Goal: Transaction & Acquisition: Purchase product/service

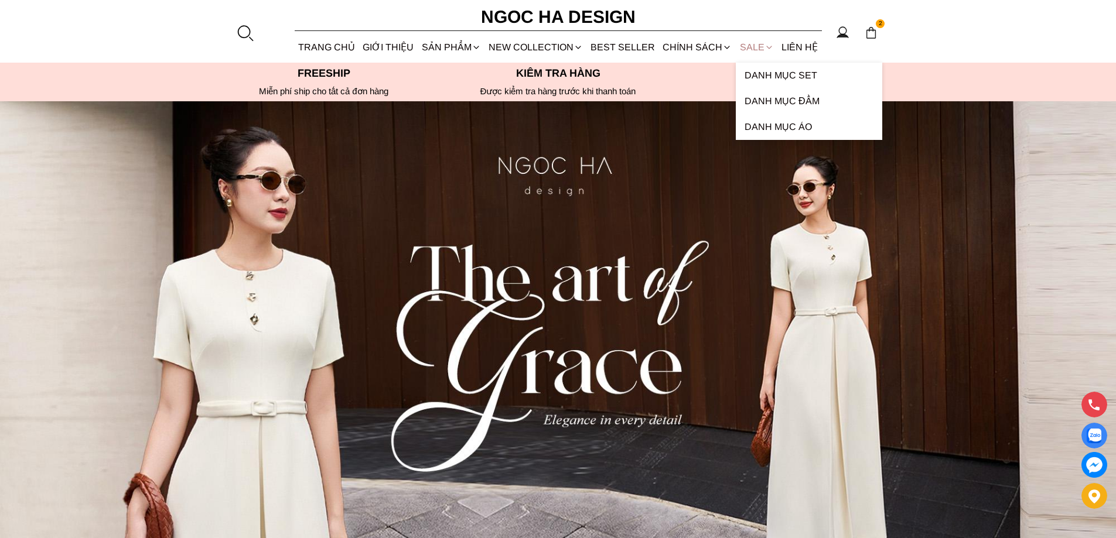
click at [741, 43] on link "SALE" at bounding box center [757, 47] width 42 height 31
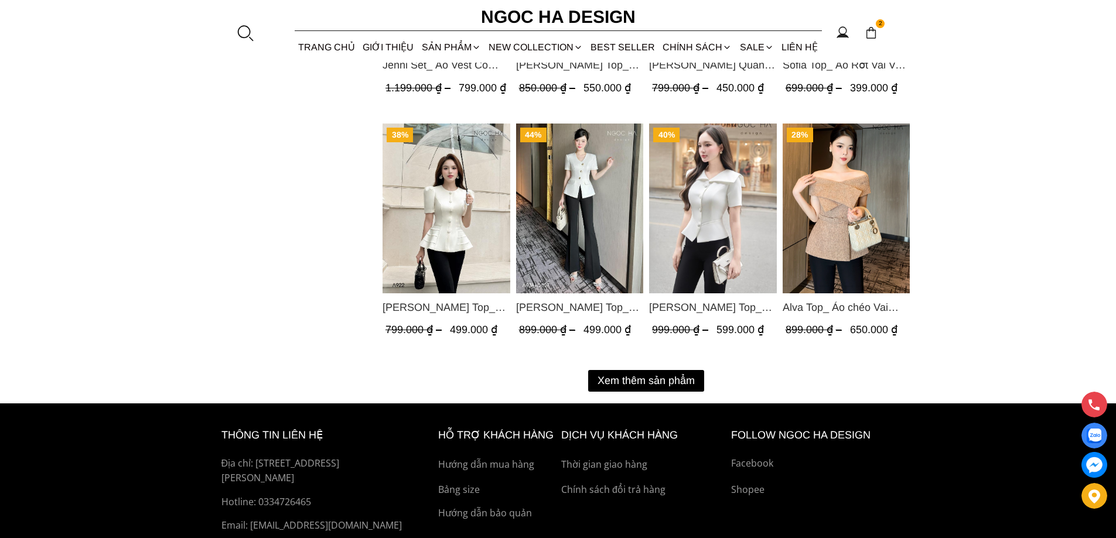
scroll to position [1523, 0]
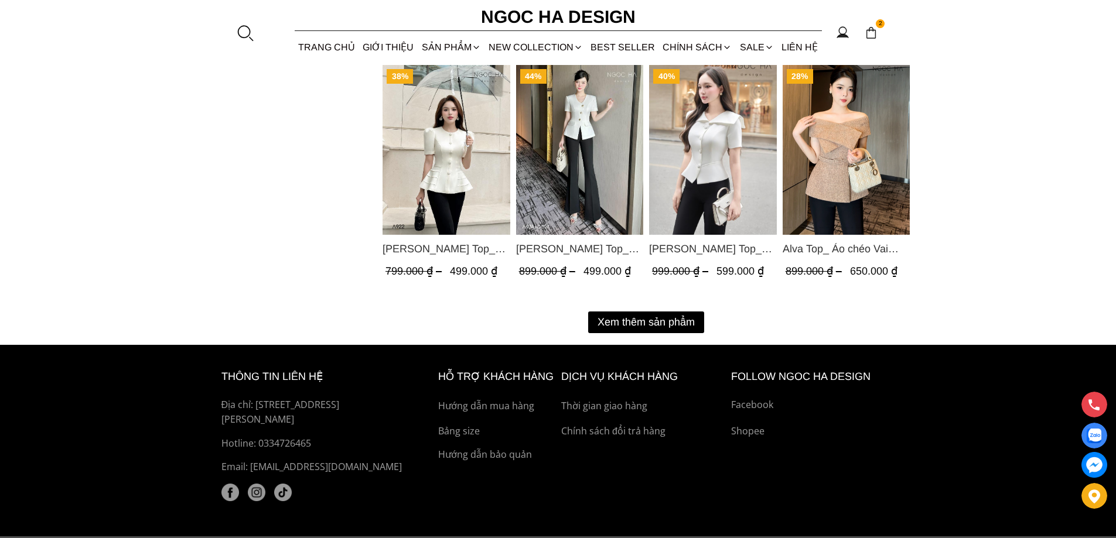
click at [639, 315] on button "Xem thêm sản phẩm" at bounding box center [646, 323] width 116 height 22
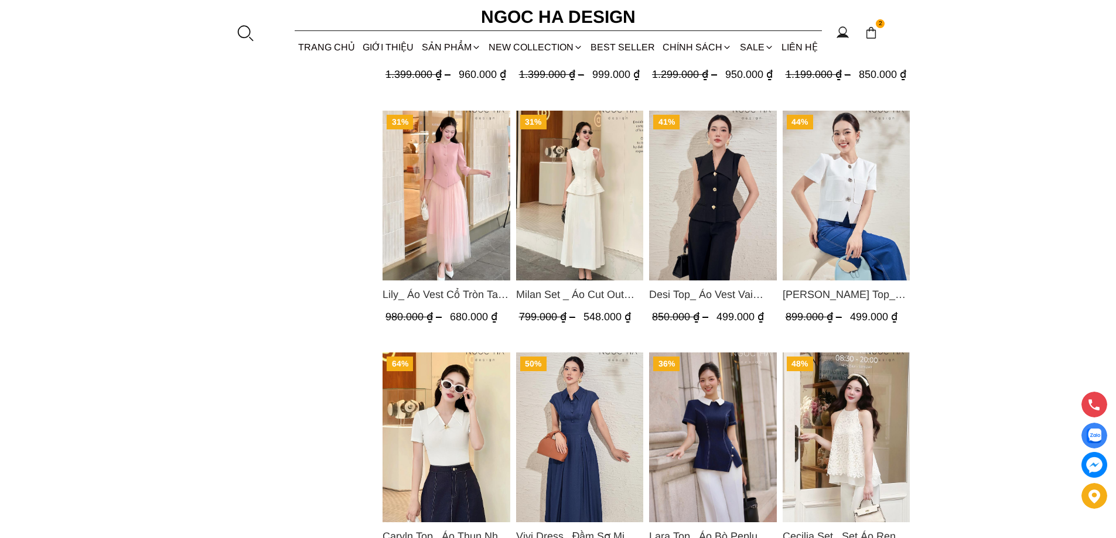
scroll to position [2781, 0]
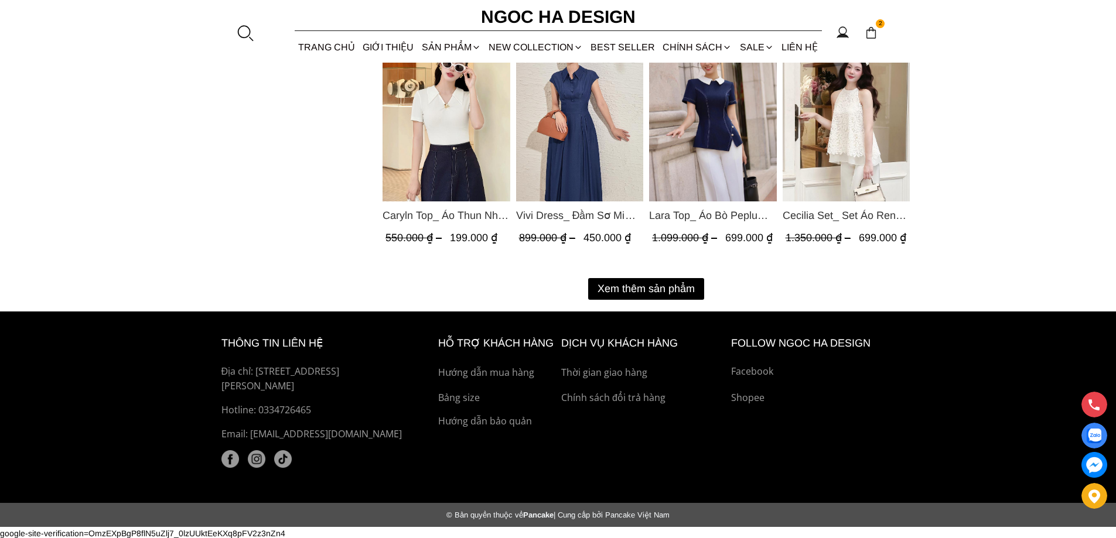
click at [617, 293] on button "Xem thêm sản phẩm" at bounding box center [646, 289] width 116 height 22
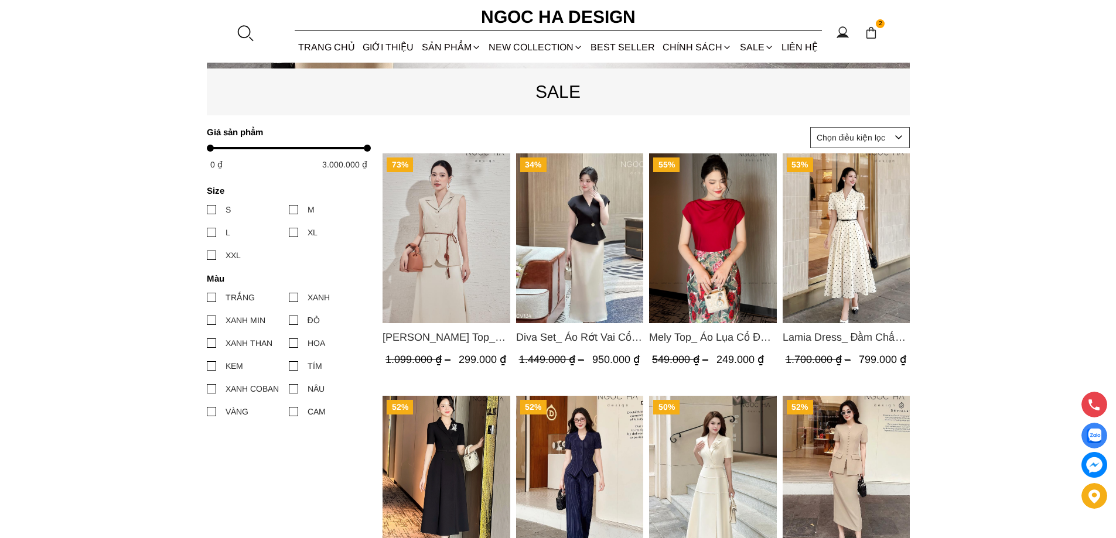
scroll to position [0, 0]
